Goal: Task Accomplishment & Management: Manage account settings

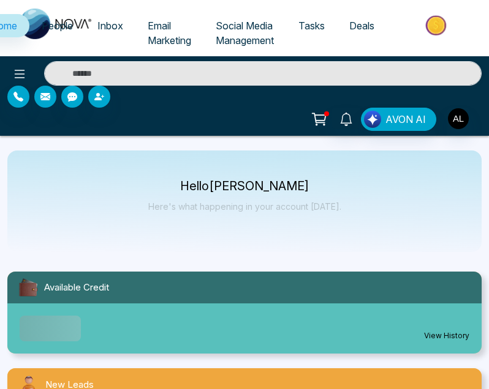
select select "*"
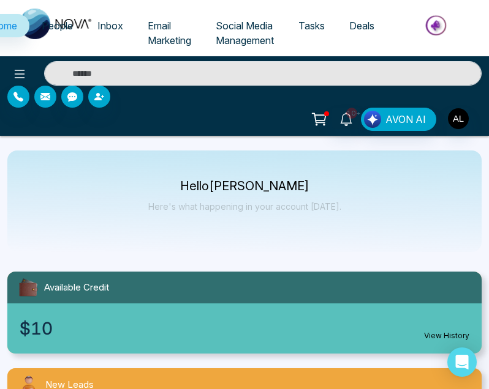
click at [149, 26] on span "Email Marketing" at bounding box center [169, 33] width 43 height 27
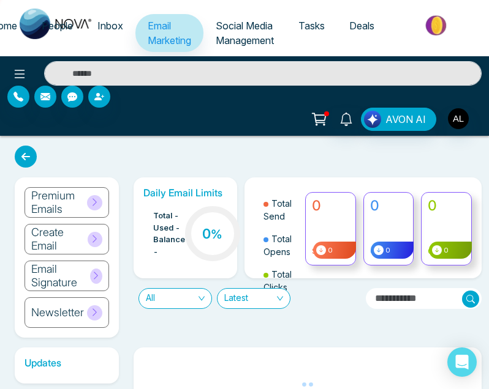
click at [76, 202] on h6 "Premium Emails" at bounding box center [59, 202] width 56 height 26
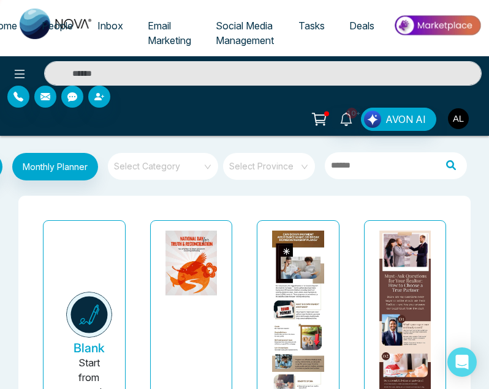
click at [461, 118] on img "button" at bounding box center [458, 118] width 21 height 21
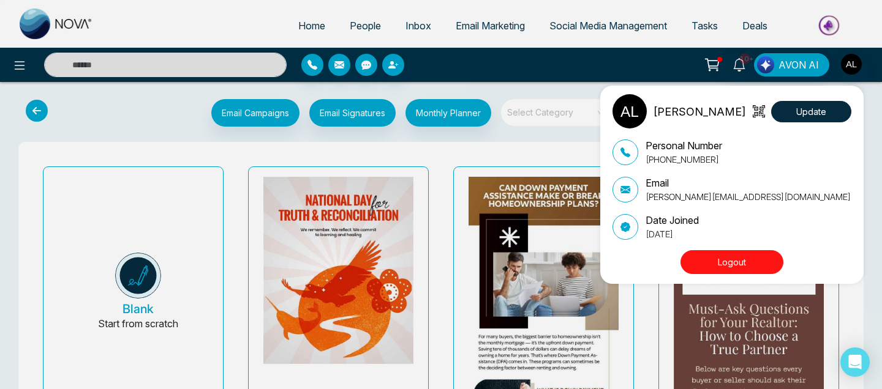
click at [488, 61] on div "ADMIN lokesh Update Personal Number +918421020309 Email lokesh@mmnovatech.com D…" at bounding box center [441, 194] width 882 height 389
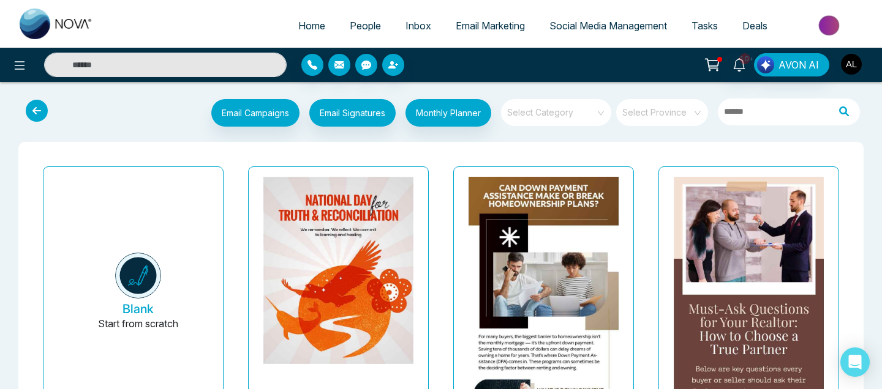
click at [488, 61] on img "button" at bounding box center [851, 64] width 21 height 21
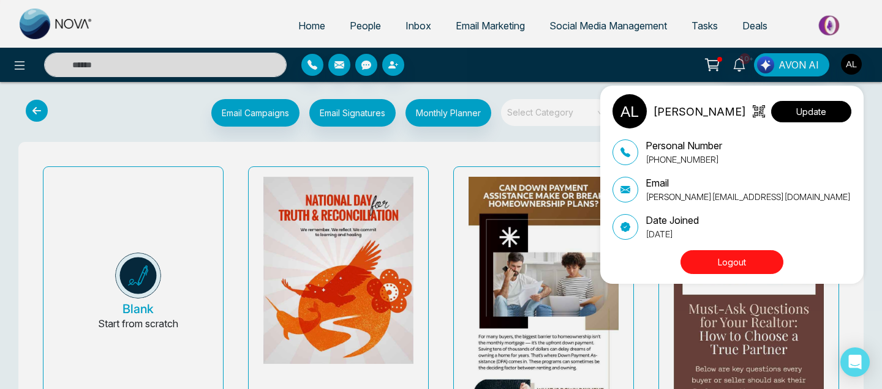
click at [488, 122] on button "Update" at bounding box center [811, 111] width 80 height 21
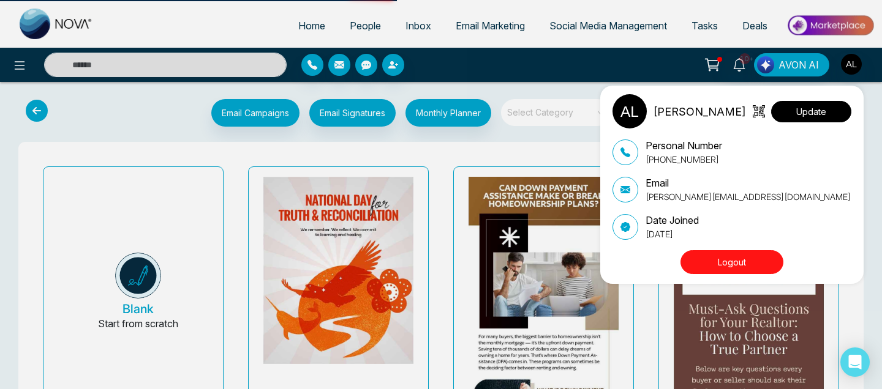
select select "***"
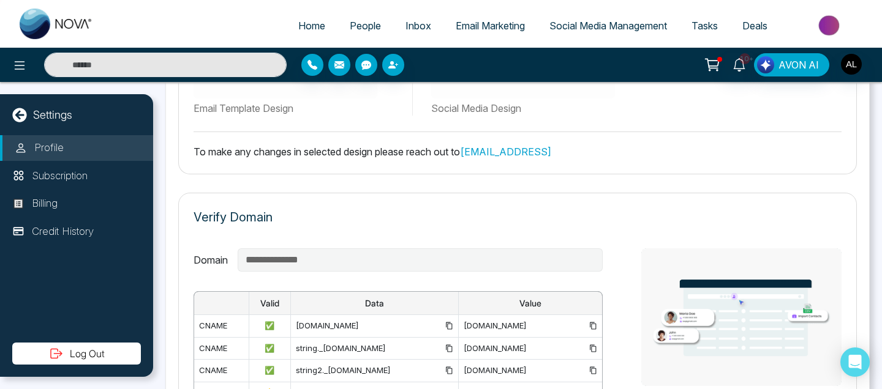
scroll to position [795, 0]
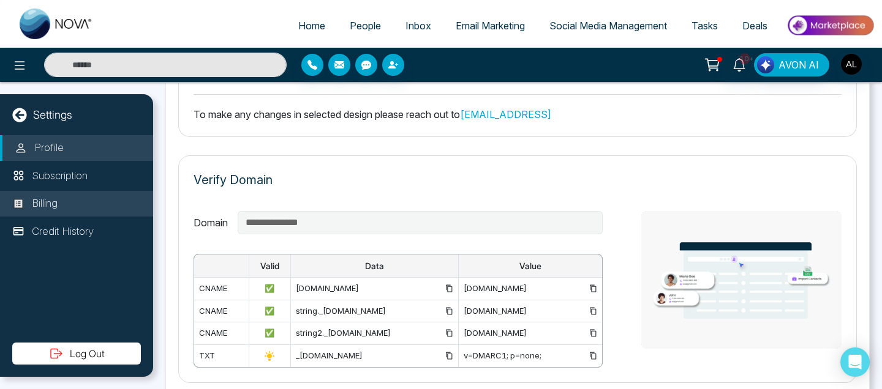
click at [63, 207] on li "Billing" at bounding box center [76, 204] width 153 height 26
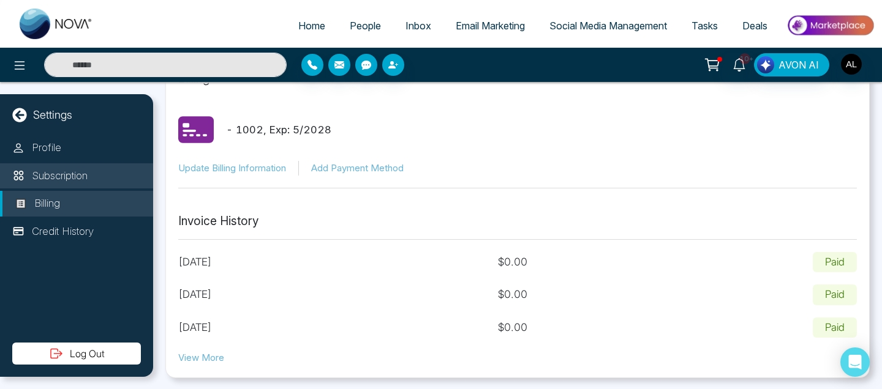
click at [87, 181] on p "Subscription" at bounding box center [60, 176] width 56 height 16
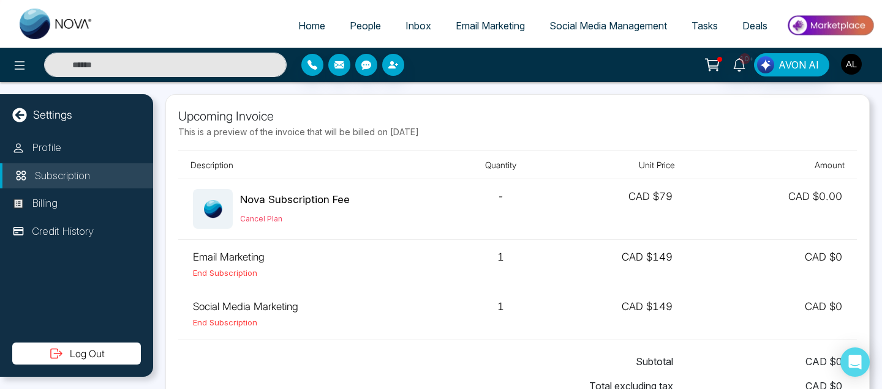
click at [488, 67] on img "button" at bounding box center [851, 64] width 21 height 21
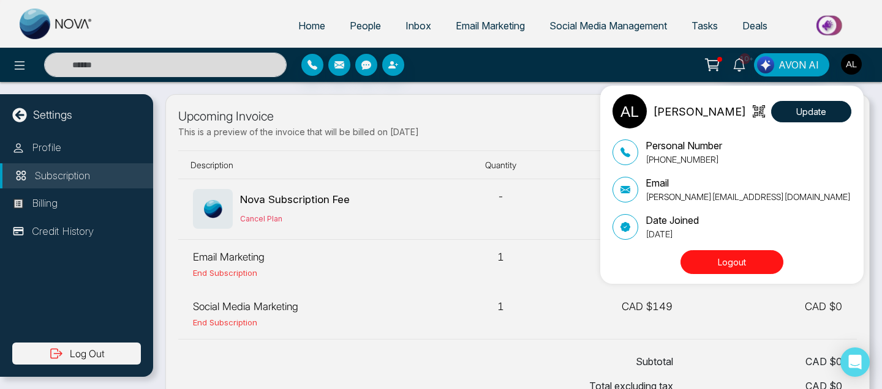
click at [488, 28] on div "ADMIN lokesh Update Personal Number +918421020309 Email lokesh@mmnovatech.com D…" at bounding box center [441, 194] width 882 height 389
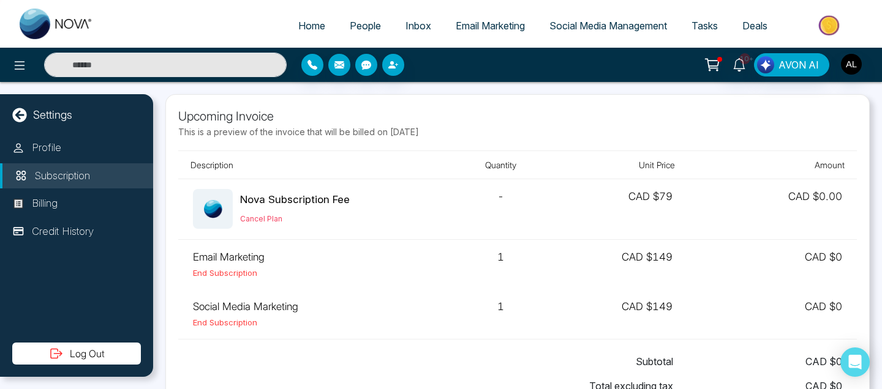
click at [488, 25] on span "Email Marketing" at bounding box center [489, 26] width 69 height 12
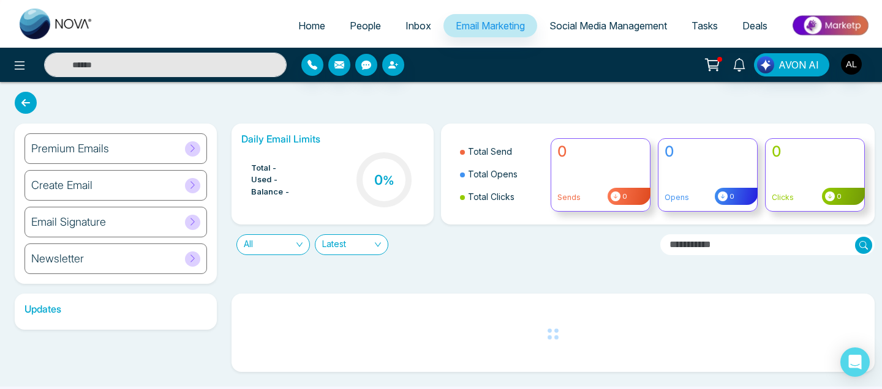
click at [110, 156] on div "Premium Emails" at bounding box center [115, 148] width 182 height 31
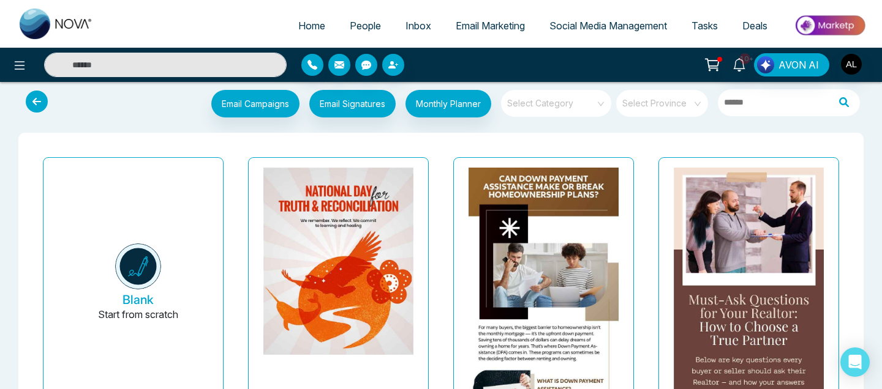
scroll to position [10, 0]
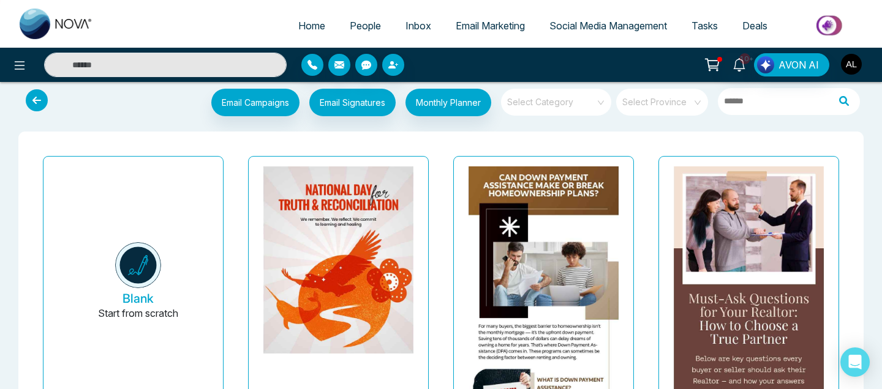
click at [488, 67] on img "button" at bounding box center [851, 64] width 21 height 21
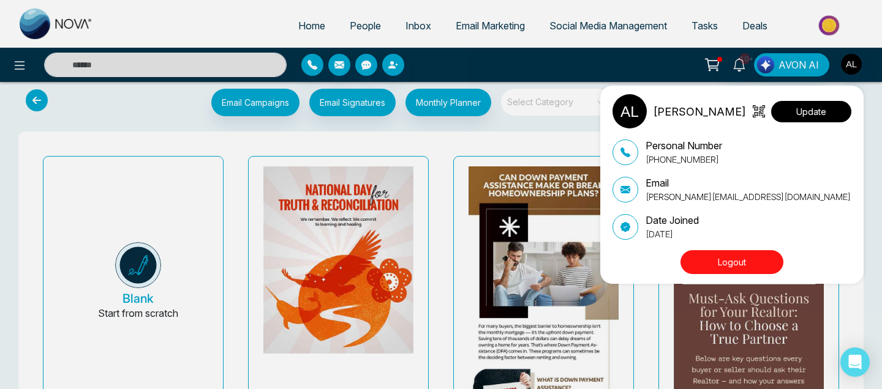
click at [488, 114] on button "Update" at bounding box center [811, 111] width 80 height 21
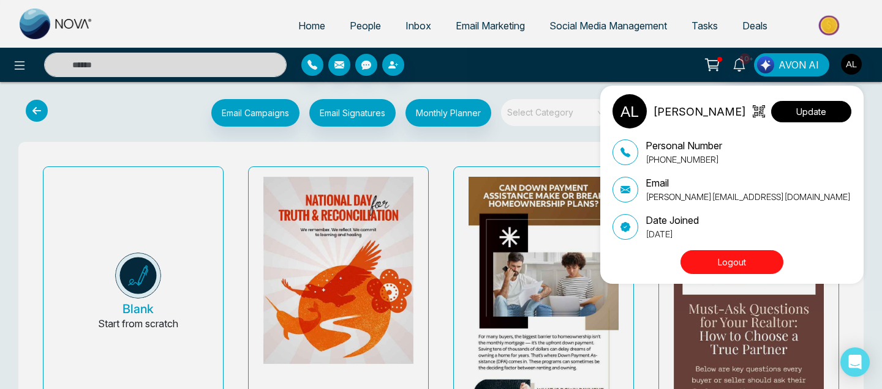
select select "***"
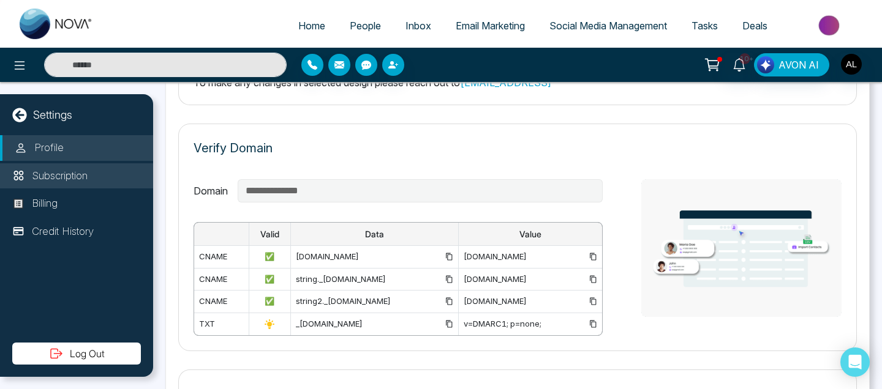
click at [66, 173] on p "Subscription" at bounding box center [60, 176] width 56 height 16
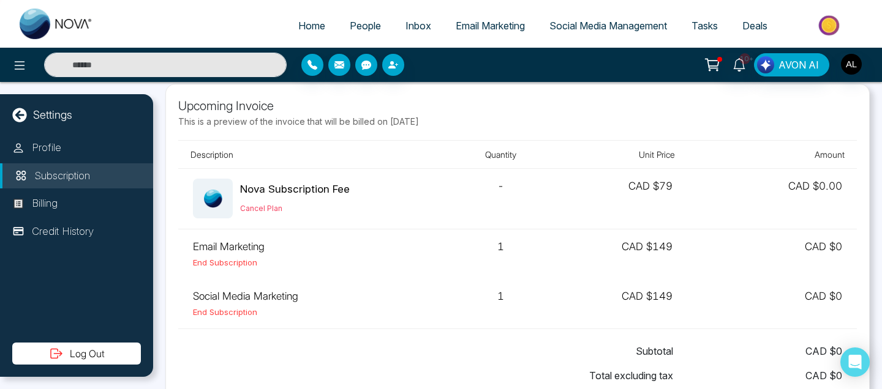
scroll to position [8, 0]
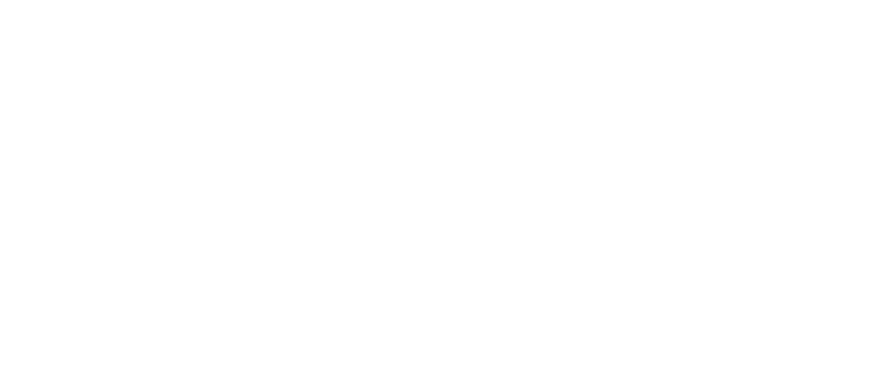
select select "*"
